Goal: Find specific page/section: Find specific page/section

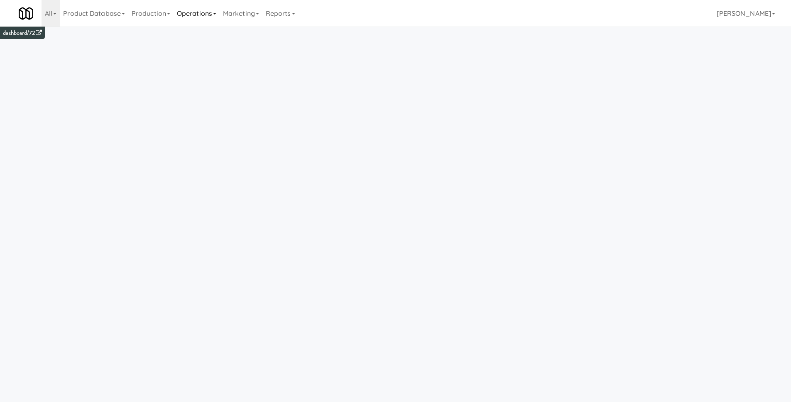
click at [189, 20] on link "Operations" at bounding box center [197, 13] width 46 height 27
click at [168, 19] on link "Production" at bounding box center [150, 13] width 45 height 27
click at [199, 8] on link "Operations" at bounding box center [197, 13] width 46 height 27
click at [201, 30] on link "Sites" at bounding box center [207, 36] width 66 height 15
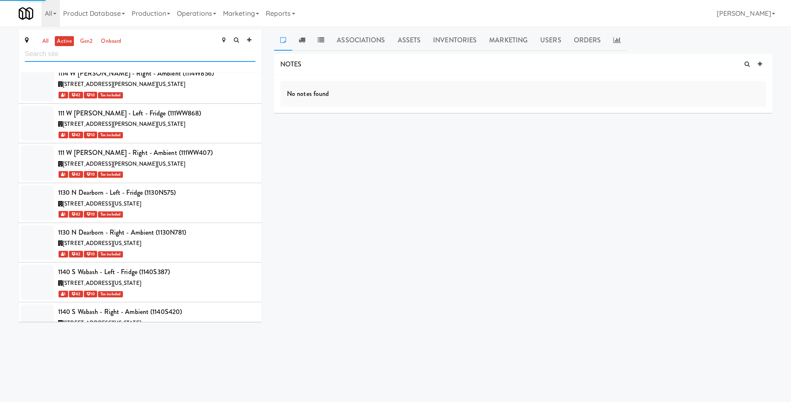
scroll to position [735, 0]
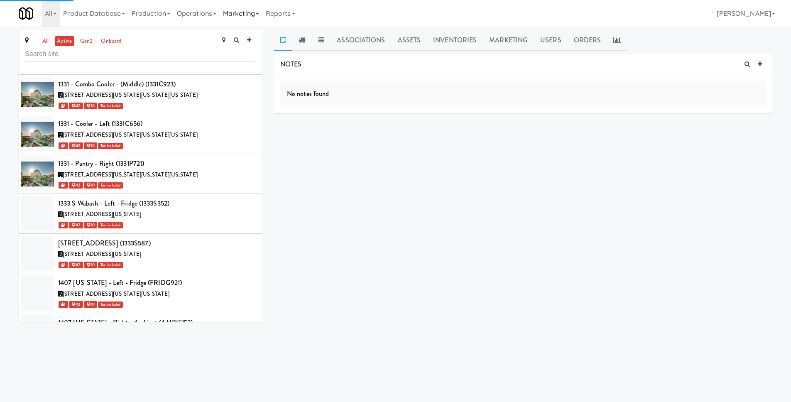
click at [251, 20] on link "Marketing" at bounding box center [241, 13] width 43 height 27
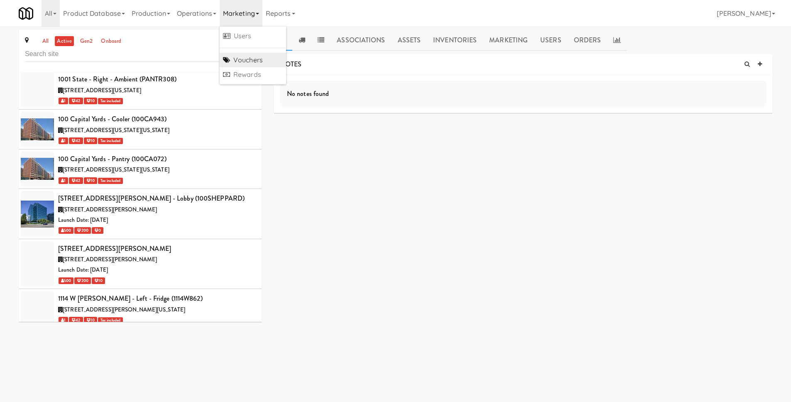
scroll to position [0, 0]
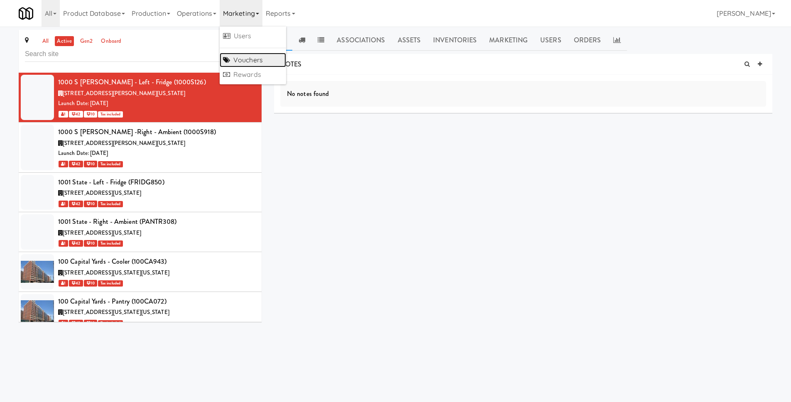
click at [251, 61] on link "Vouchers" at bounding box center [253, 60] width 66 height 15
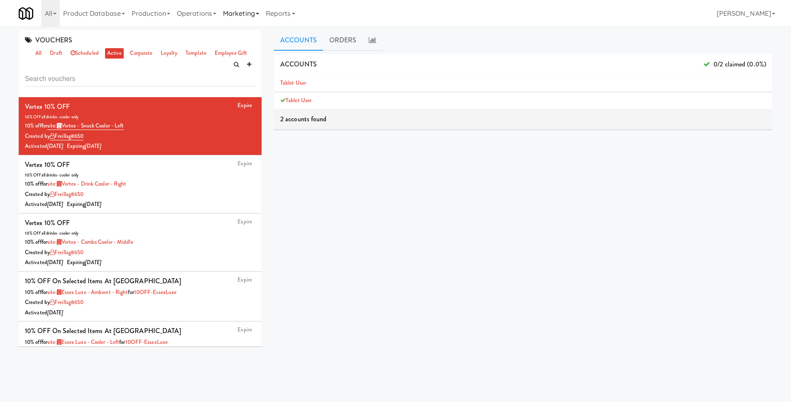
click at [241, 20] on link "Marketing" at bounding box center [241, 13] width 43 height 27
click at [241, 19] on link "Marketing" at bounding box center [241, 13] width 43 height 27
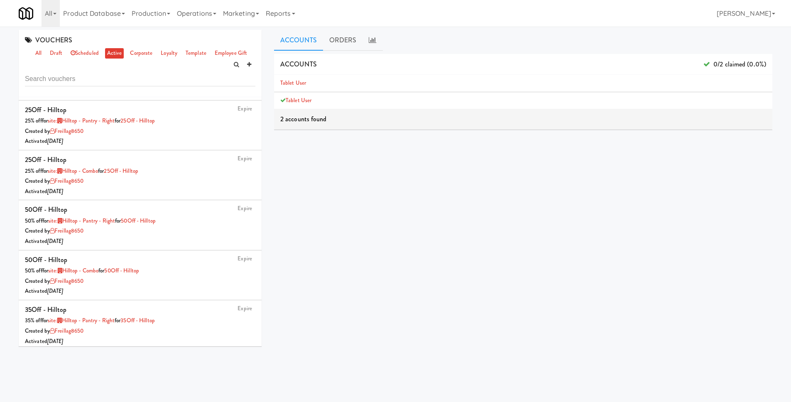
scroll to position [3726, 0]
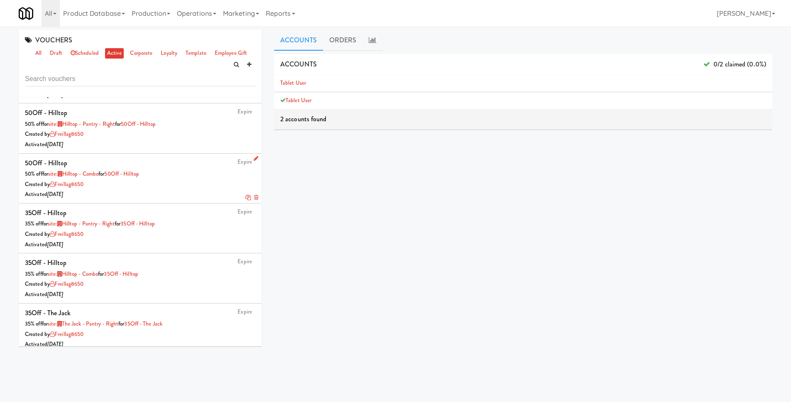
click at [186, 179] on div "Created by freillag8650" at bounding box center [140, 184] width 230 height 10
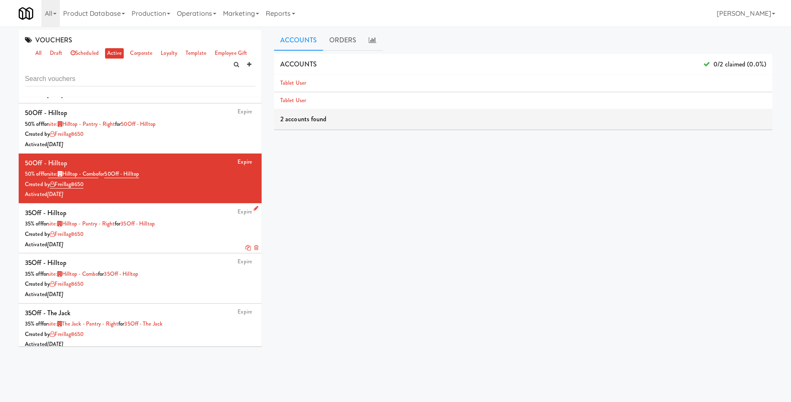
click at [185, 207] on div "Expire 35Off - Hilltop 35% off for site: Hilltop - Pantry - Right for 35Off - H…" at bounding box center [140, 228] width 230 height 43
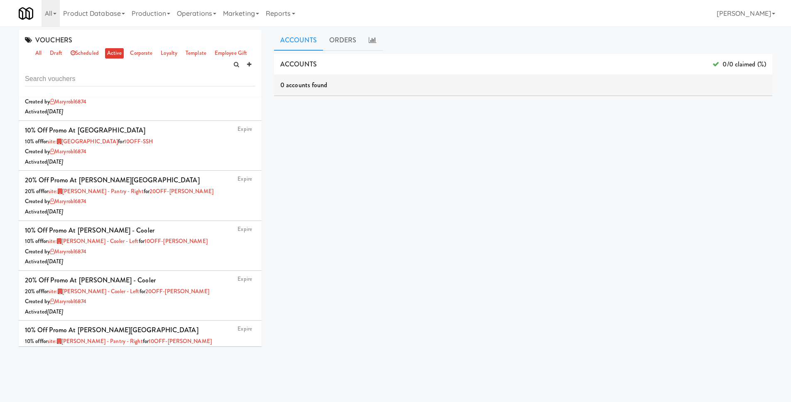
scroll to position [5273, 0]
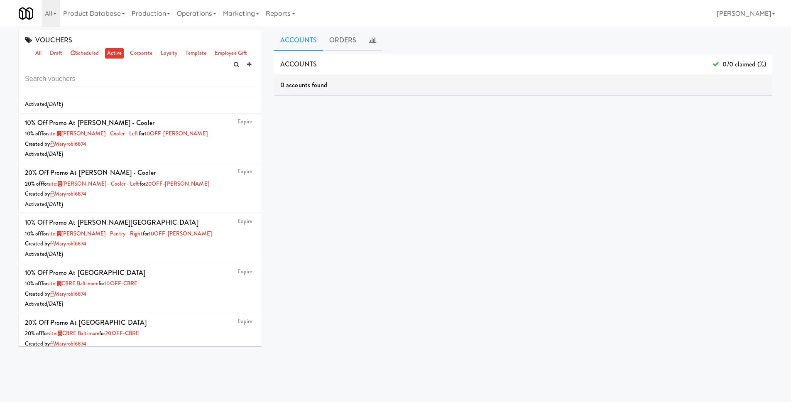
click at [189, 199] on div "Activated [DATE]" at bounding box center [140, 204] width 230 height 10
